Goal: Information Seeking & Learning: Learn about a topic

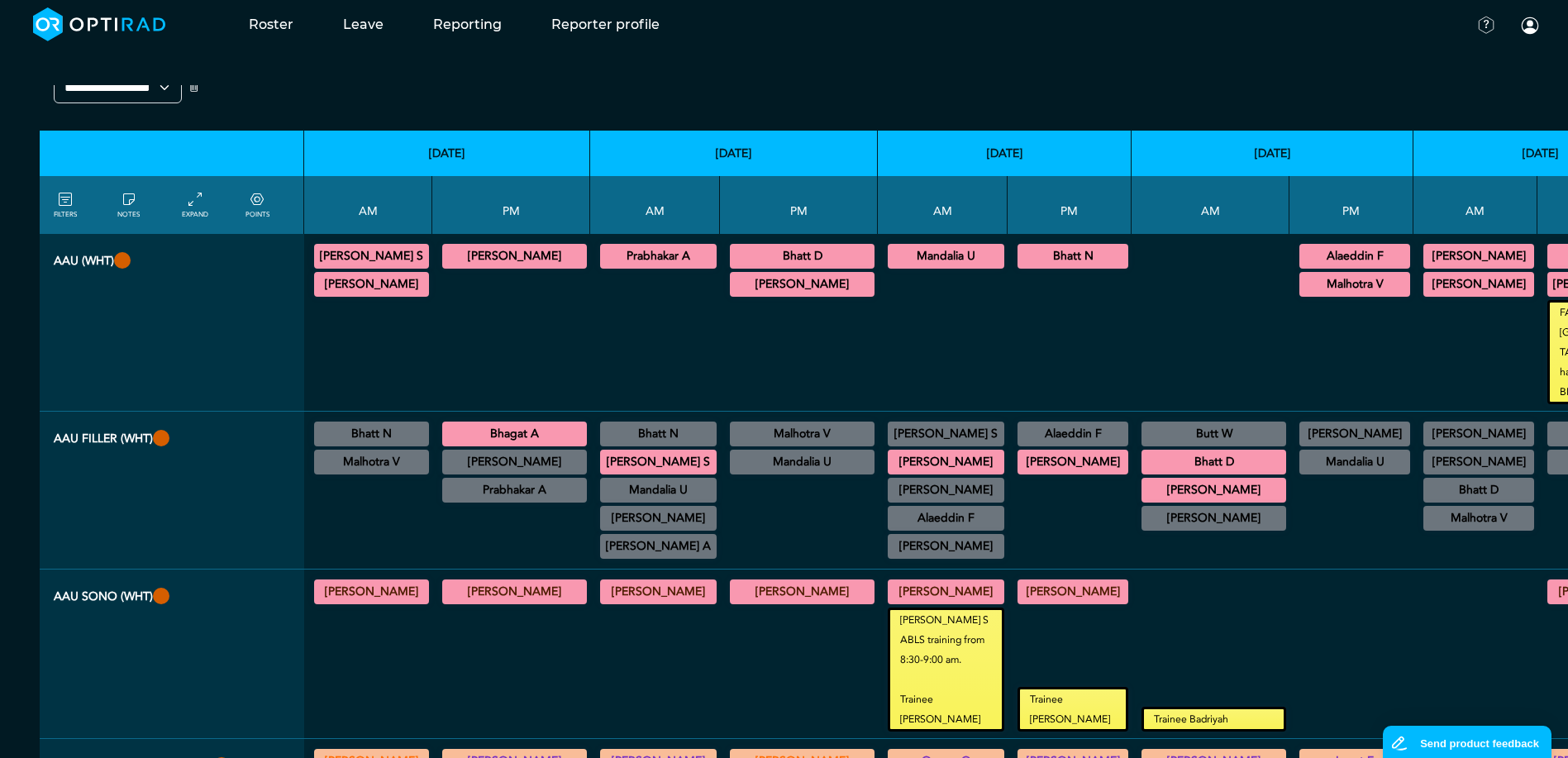
scroll to position [83, 0]
click at [1297, 620] on div at bounding box center [1352, 653] width 111 height 155
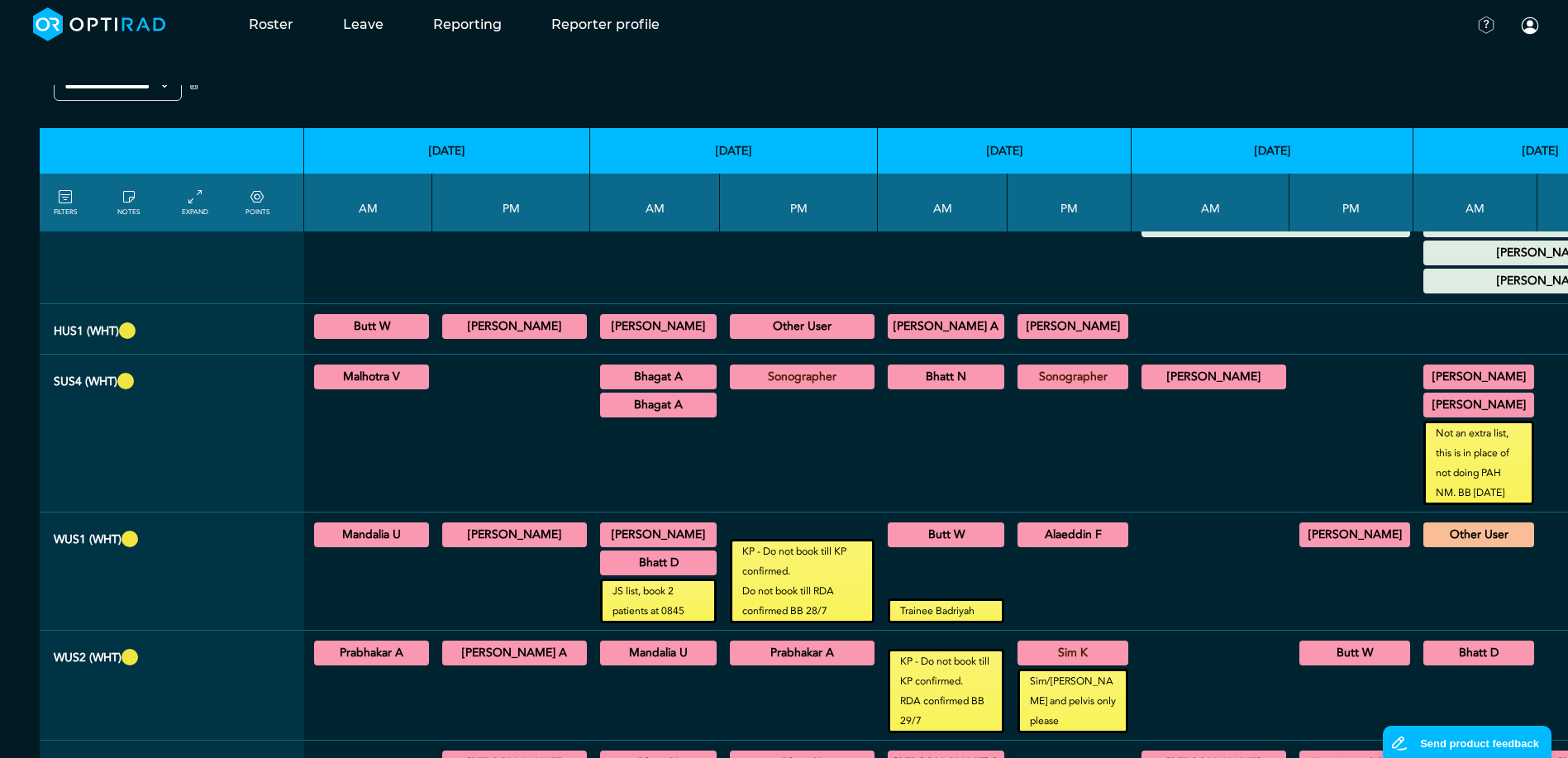
scroll to position [1239, 0]
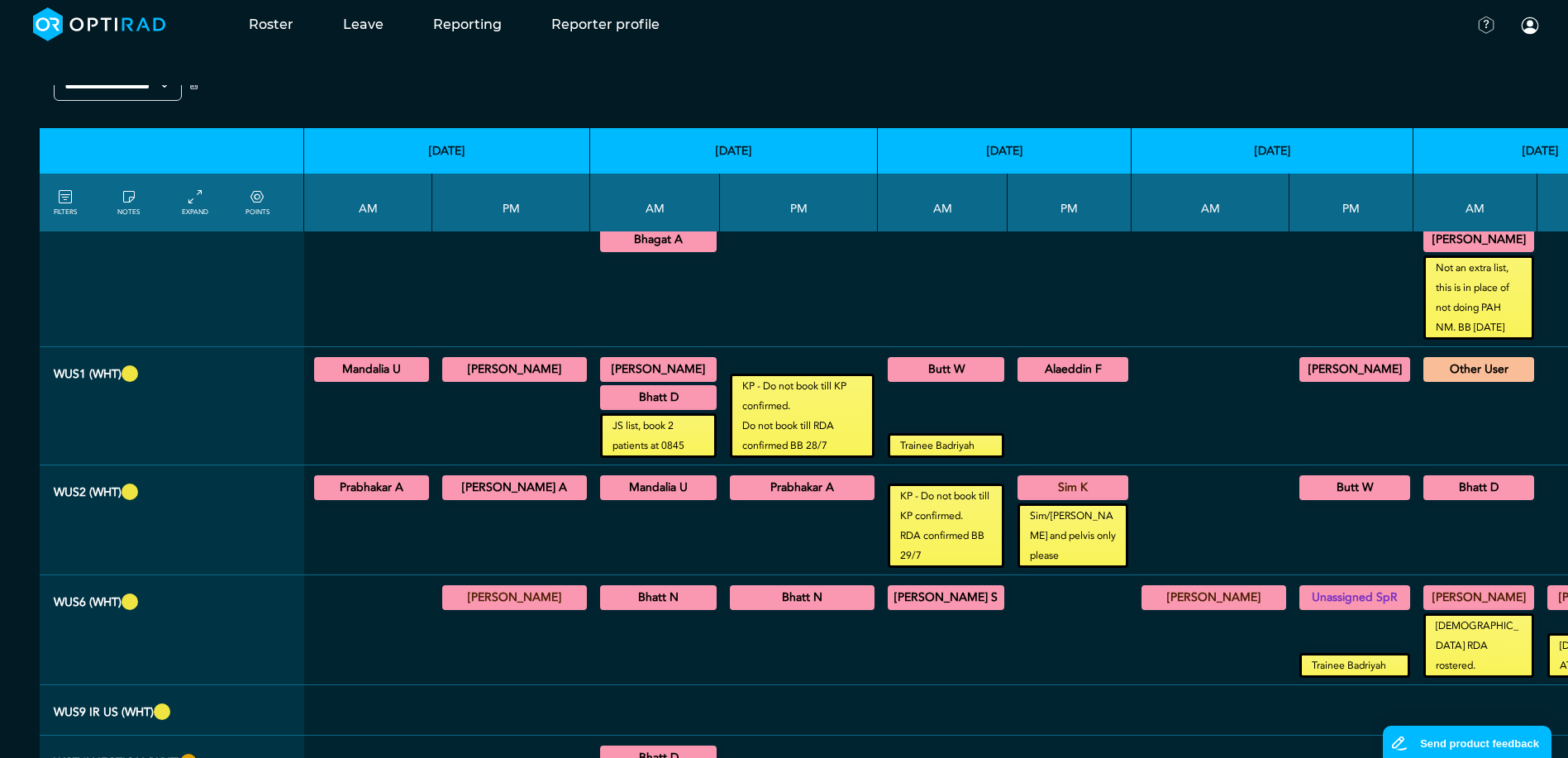
click at [1131, 685] on td at bounding box center [1210, 710] width 157 height 50
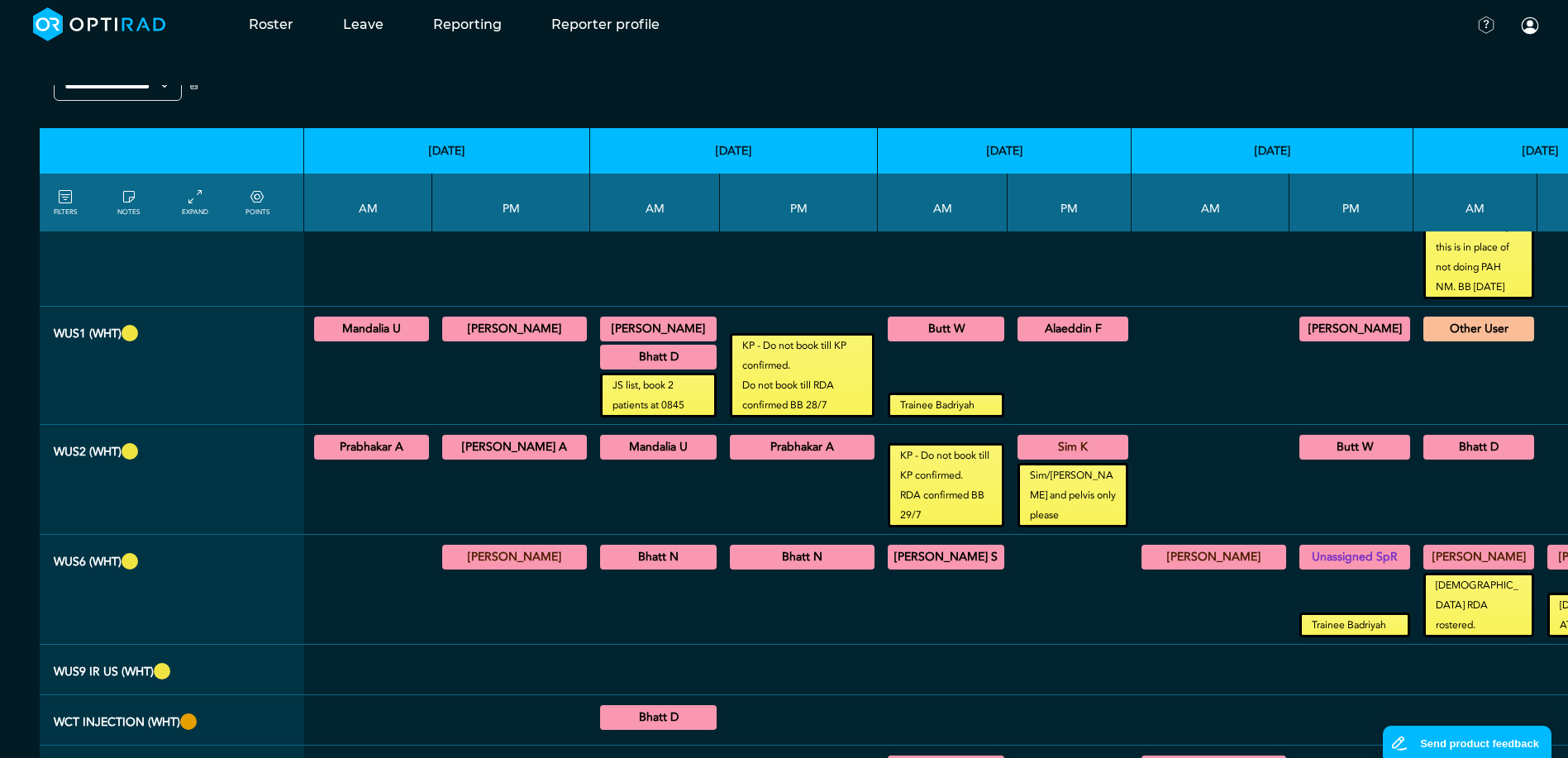
scroll to position [1302, 0]
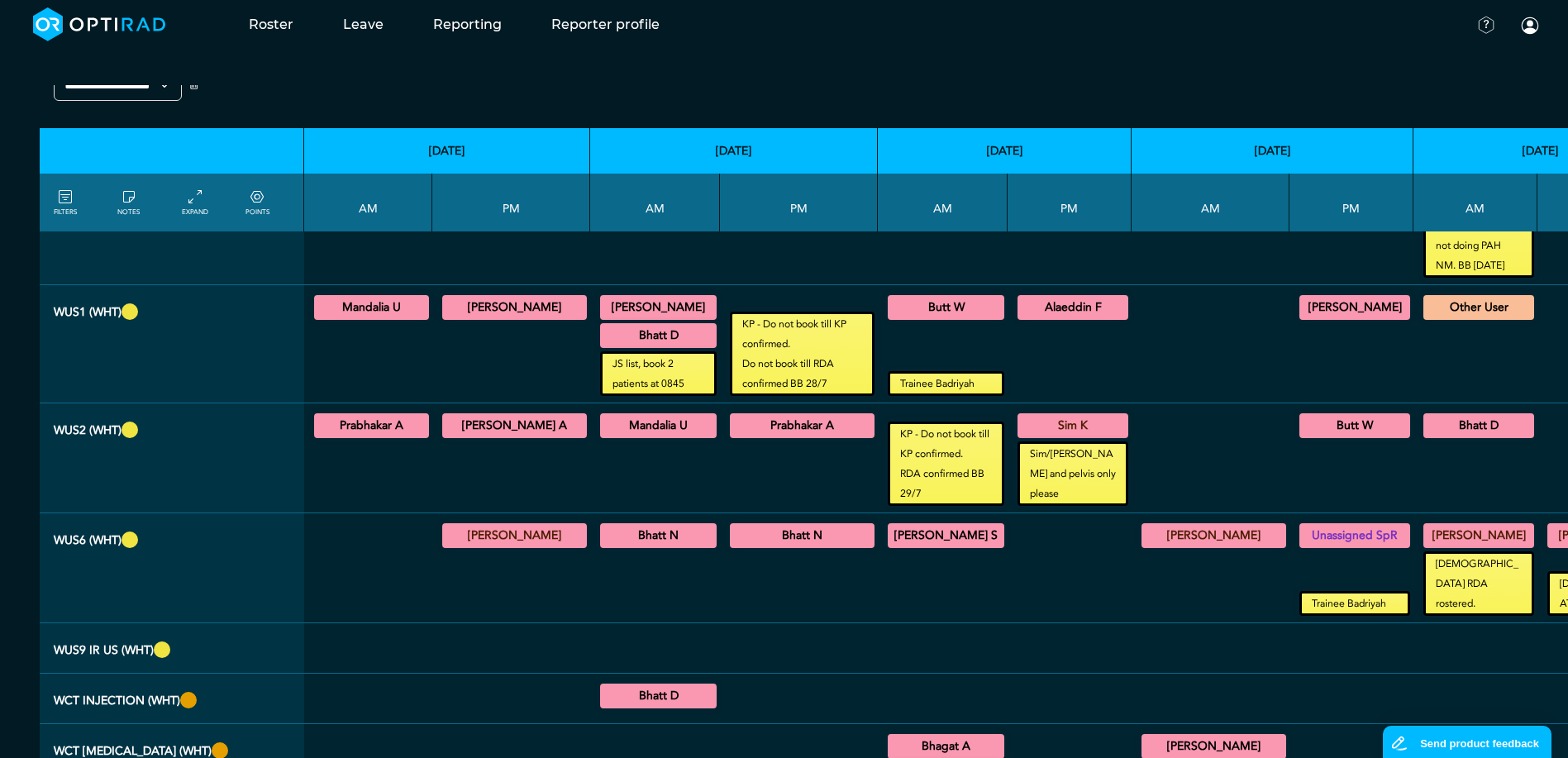
click at [513, 297] on summary "[PERSON_NAME]" at bounding box center [514, 307] width 140 height 20
click at [518, 297] on summary "[PERSON_NAME]" at bounding box center [514, 307] width 140 height 20
click at [640, 415] on summary "Mandalia U" at bounding box center [659, 425] width 112 height 20
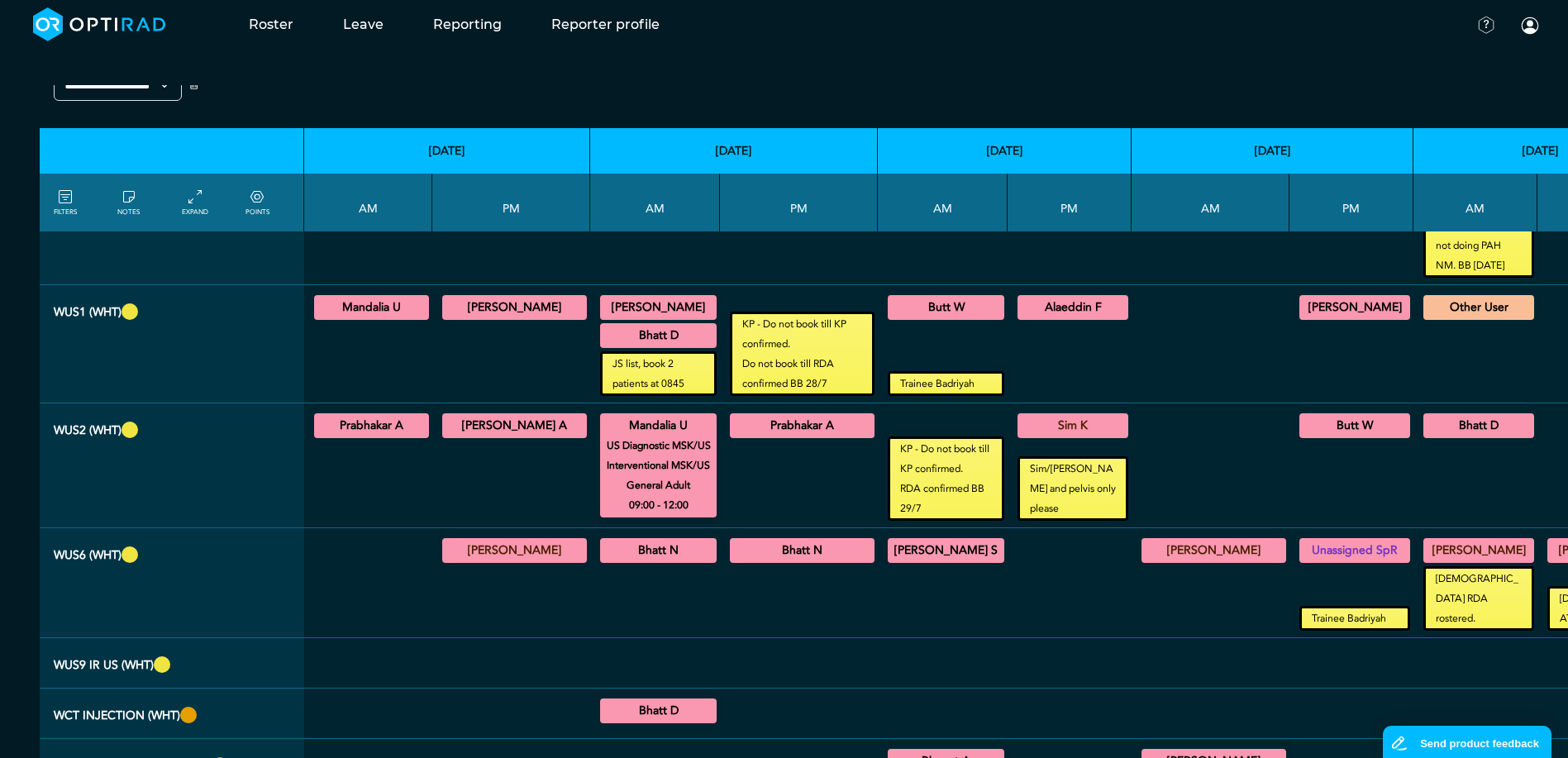
click at [643, 415] on summary "Mandalia U" at bounding box center [659, 425] width 112 height 20
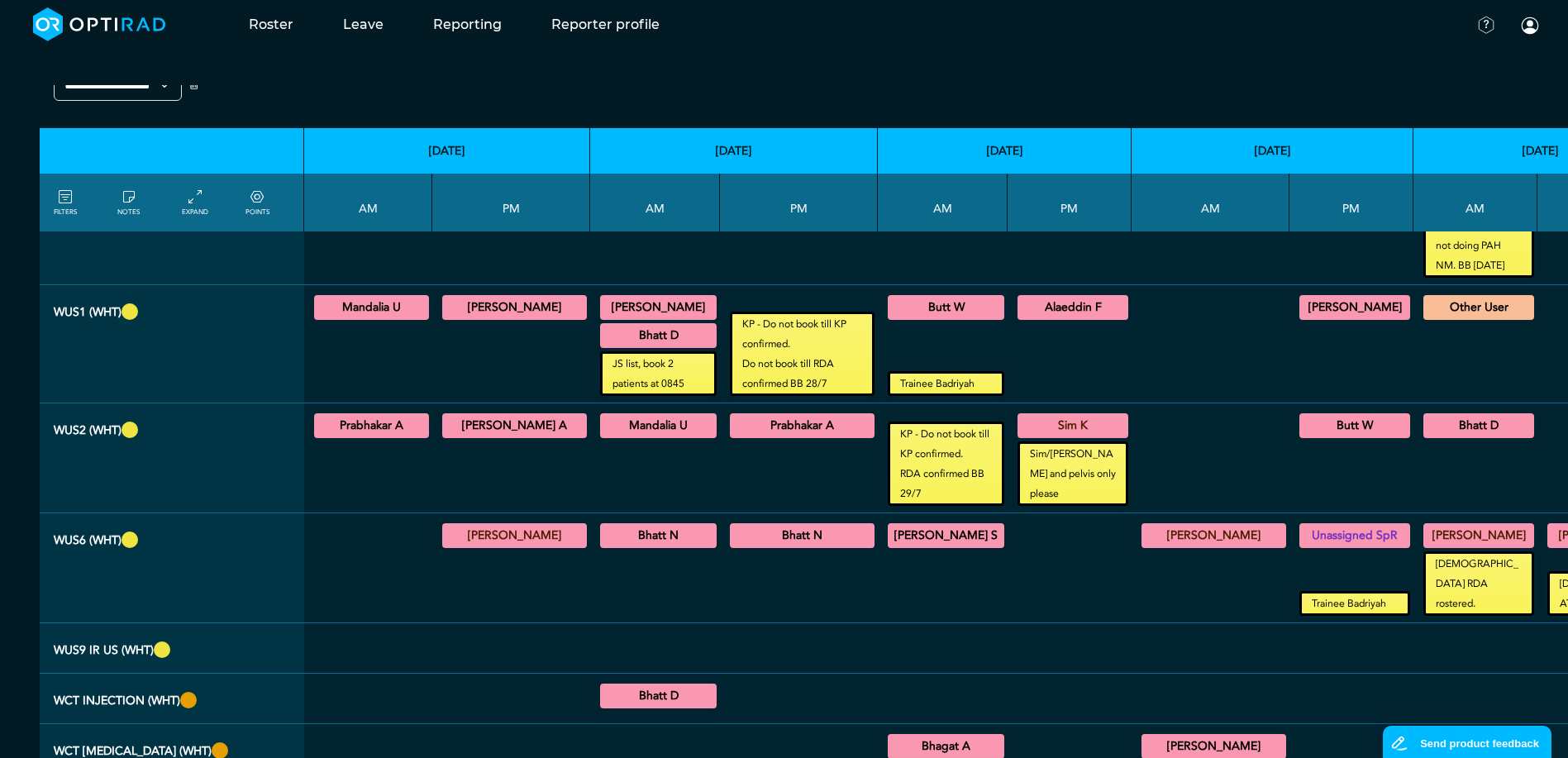
click at [768, 526] on div "Bhatt N US Diagnostic MSK 14:00 - 16:30" at bounding box center [803, 536] width 145 height 25
click at [768, 525] on summary "Bhatt N" at bounding box center [802, 535] width 140 height 20
click at [750, 525] on summary "Bhatt N" at bounding box center [802, 535] width 140 height 20
click at [885, 554] on div at bounding box center [943, 583] width 117 height 65
click at [1014, 576] on div at bounding box center [1069, 567] width 111 height 96
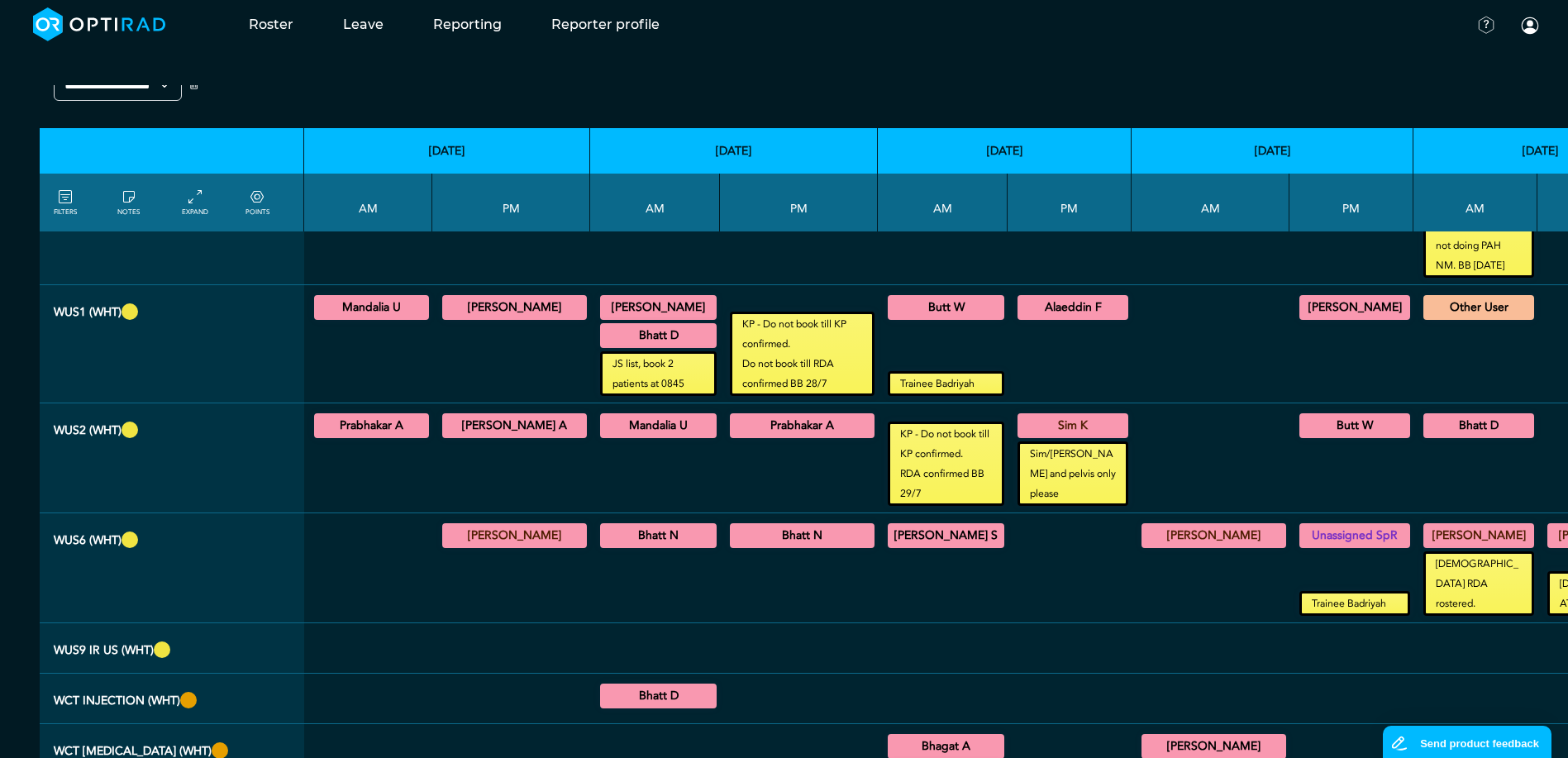
click at [885, 529] on div "[PERSON_NAME] S US Diagnostic MSK 09:00 - 12:30" at bounding box center [943, 567] width 117 height 96
drag, startPoint x: 844, startPoint y: 529, endPoint x: 853, endPoint y: 515, distance: 16.6
click at [891, 525] on summary "[PERSON_NAME] S" at bounding box center [947, 535] width 112 height 20
click at [1138, 523] on div "[PERSON_NAME] General US/US Diagnostic MSK/US Interventional MSK 09:00 - 13:00" at bounding box center [1211, 535] width 145 height 32
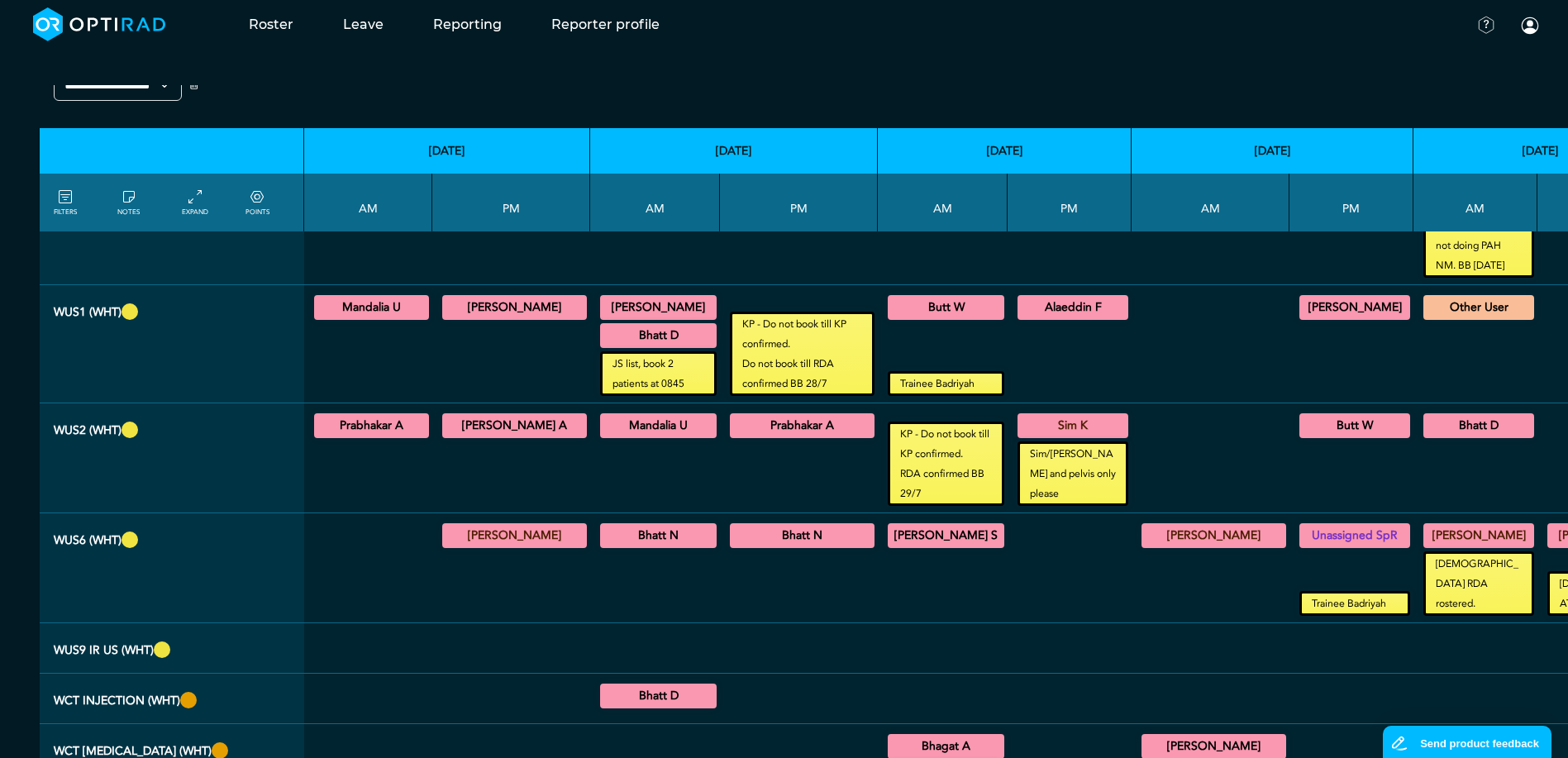
click at [1426, 415] on summary "Bhatt D" at bounding box center [1479, 425] width 106 height 20
click at [1297, 630] on div at bounding box center [1352, 648] width 111 height 37
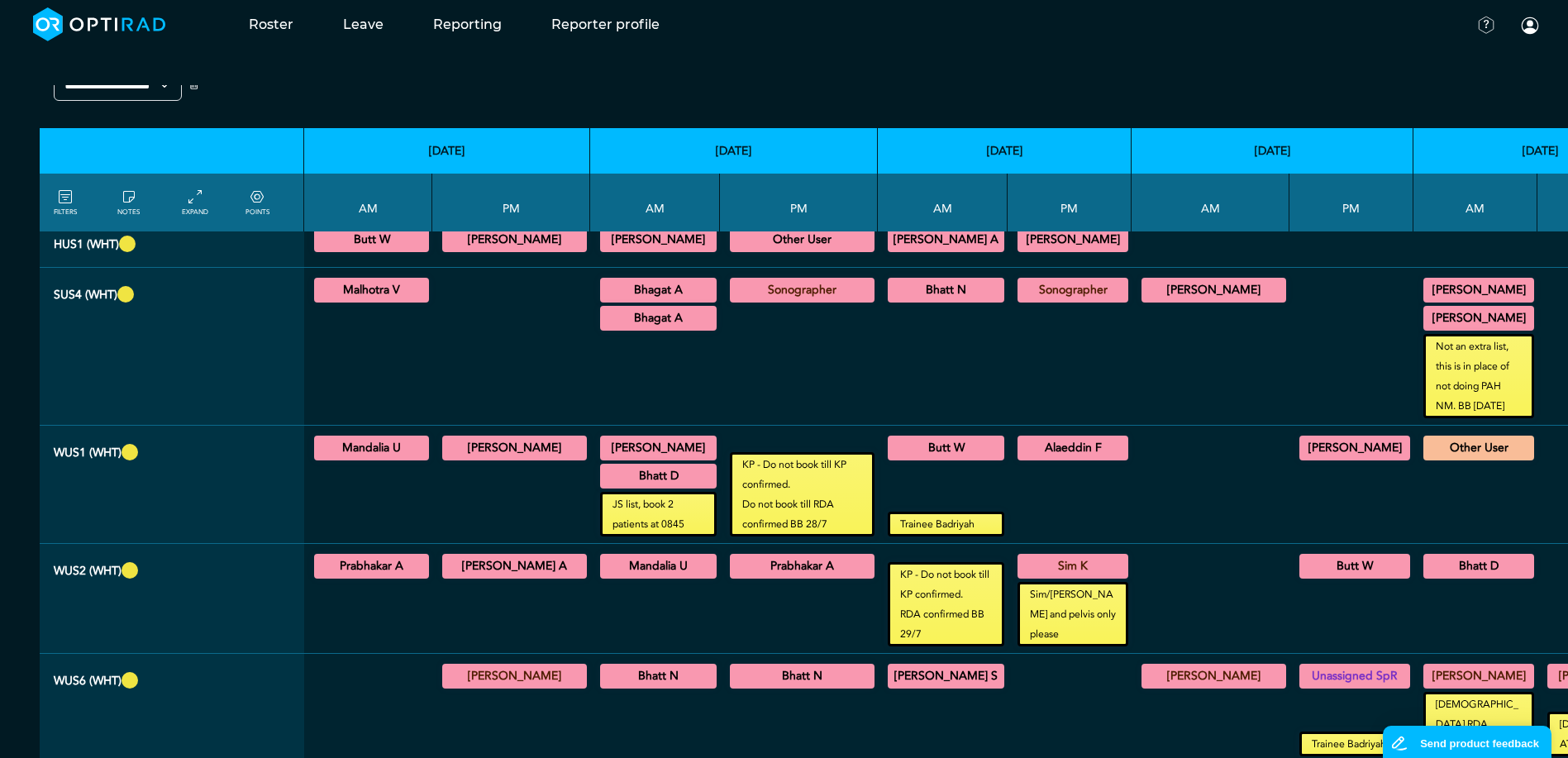
scroll to position [1219, 0]
